Goal: Find specific page/section: Find specific page/section

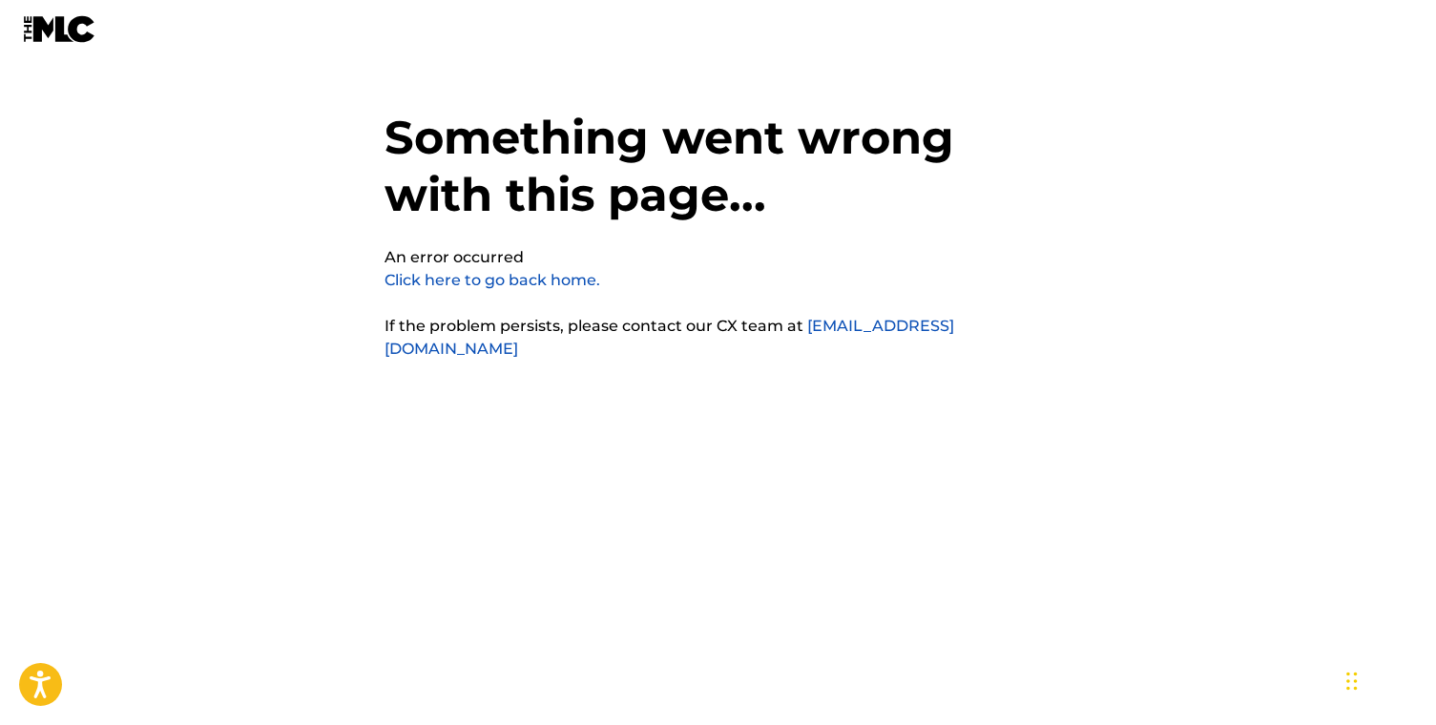
click at [21, 17] on nav at bounding box center [718, 28] width 1436 height 57
click at [34, 23] on img at bounding box center [59, 29] width 73 height 28
